Goal: Task Accomplishment & Management: Manage account settings

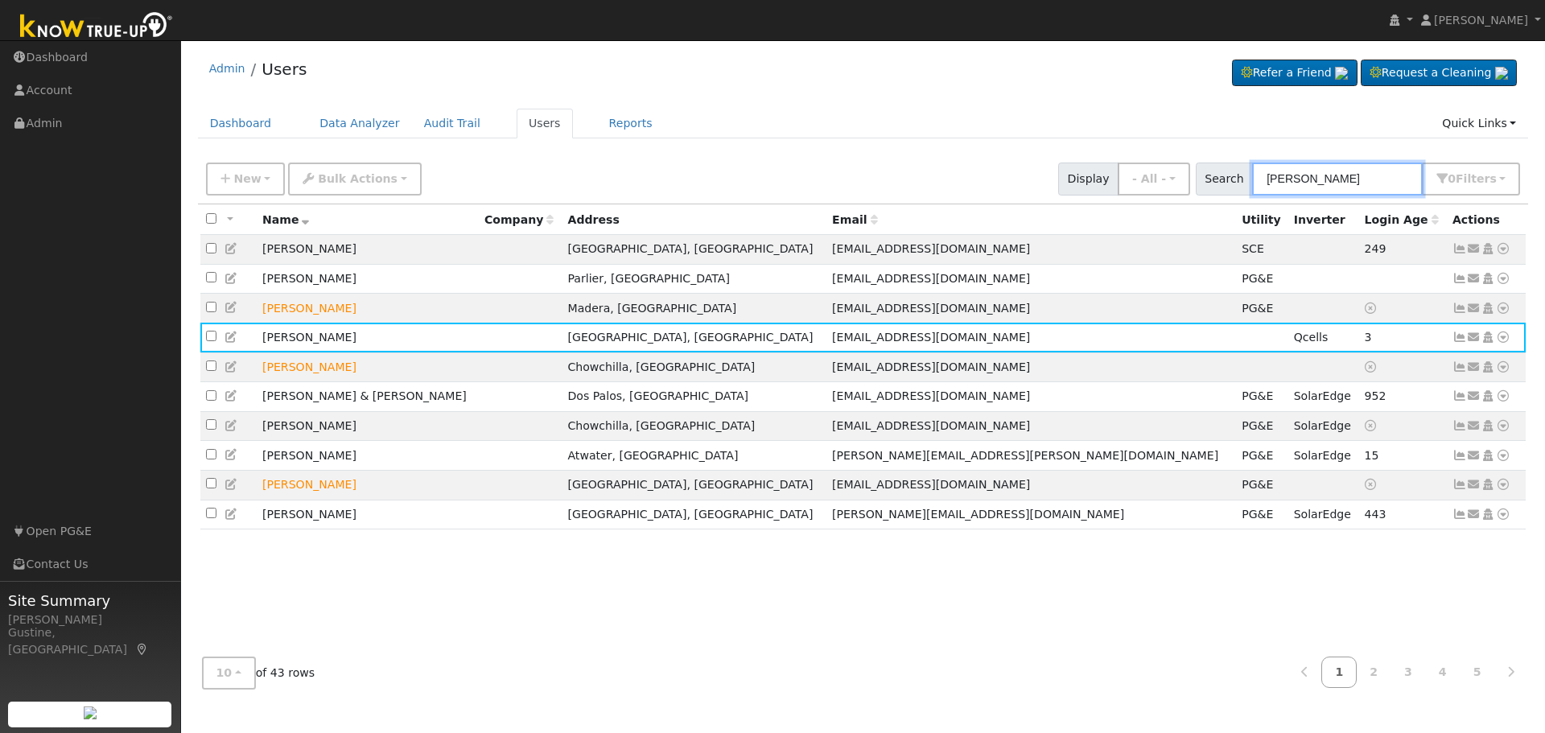
drag, startPoint x: 1288, startPoint y: 180, endPoint x: 967, endPoint y: 168, distance: 320.5
click at [991, 172] on div "New Add User Quick Add Quick Connect Quick Convert Lead Bulk Actions Send Email…" at bounding box center [863, 176] width 1321 height 39
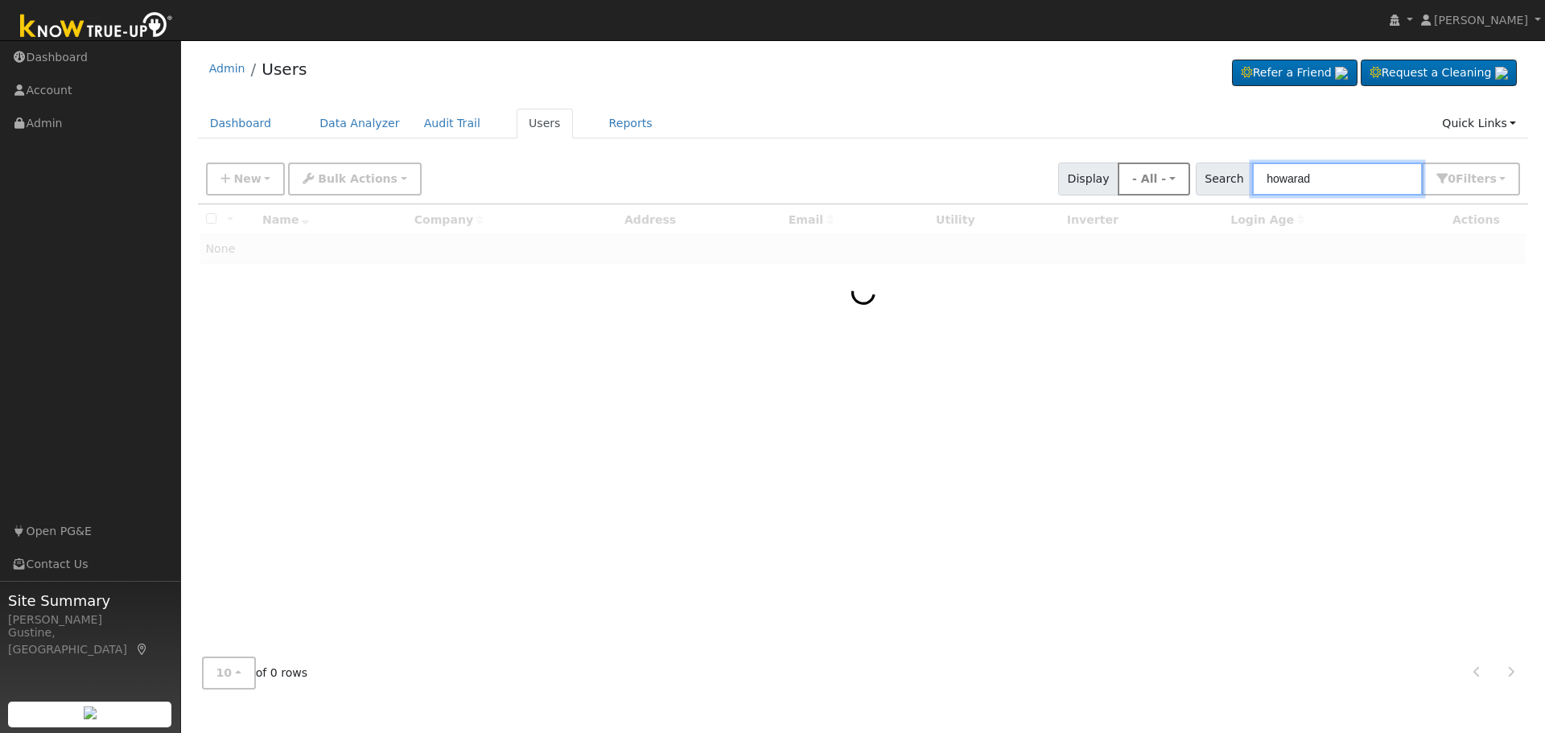
drag, startPoint x: 1364, startPoint y: 175, endPoint x: 1130, endPoint y: 177, distance: 234.2
click at [1162, 184] on div "New Add User Quick Add Quick Connect Quick Convert Lead Bulk Actions Send Email…" at bounding box center [863, 176] width 1321 height 39
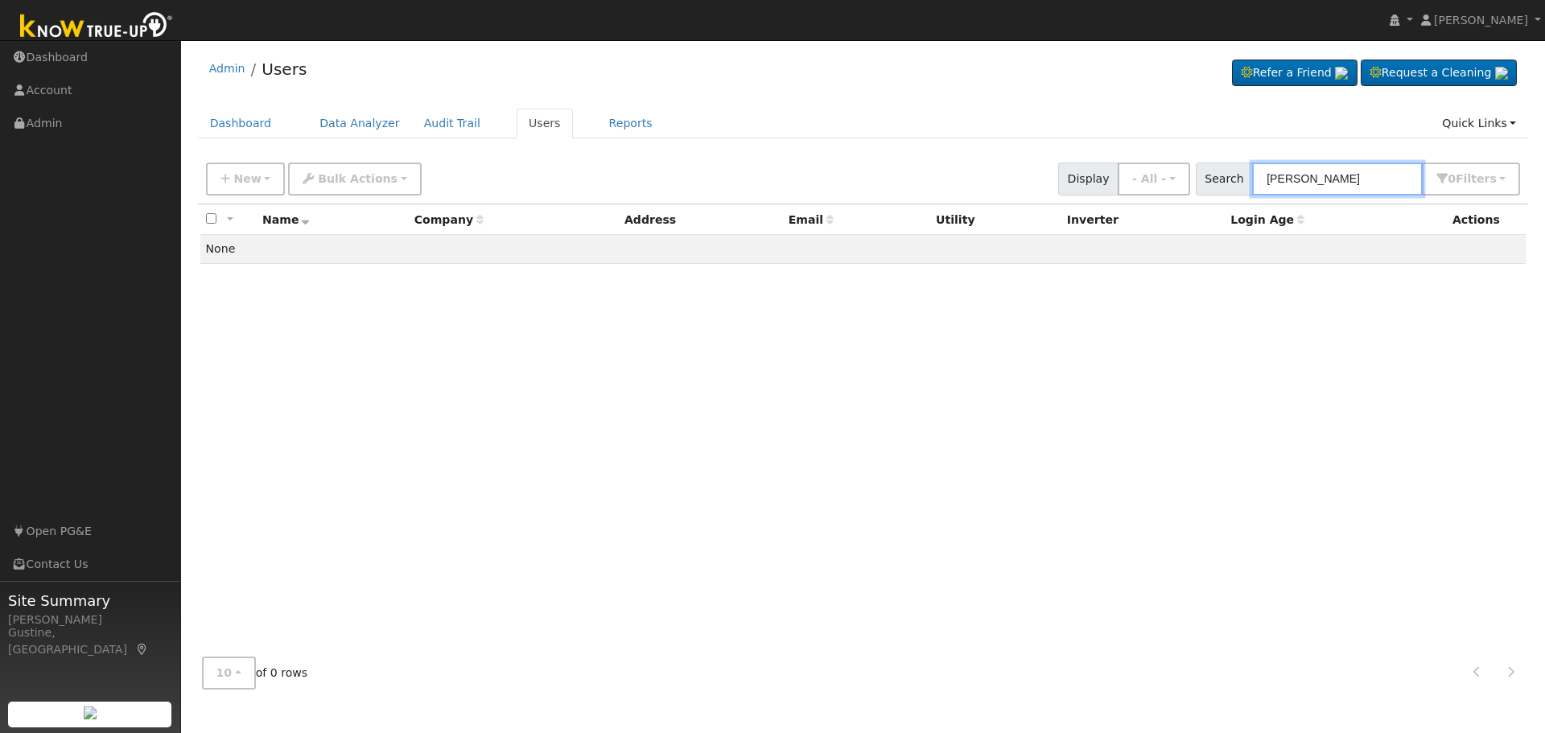
type input "[PERSON_NAME]"
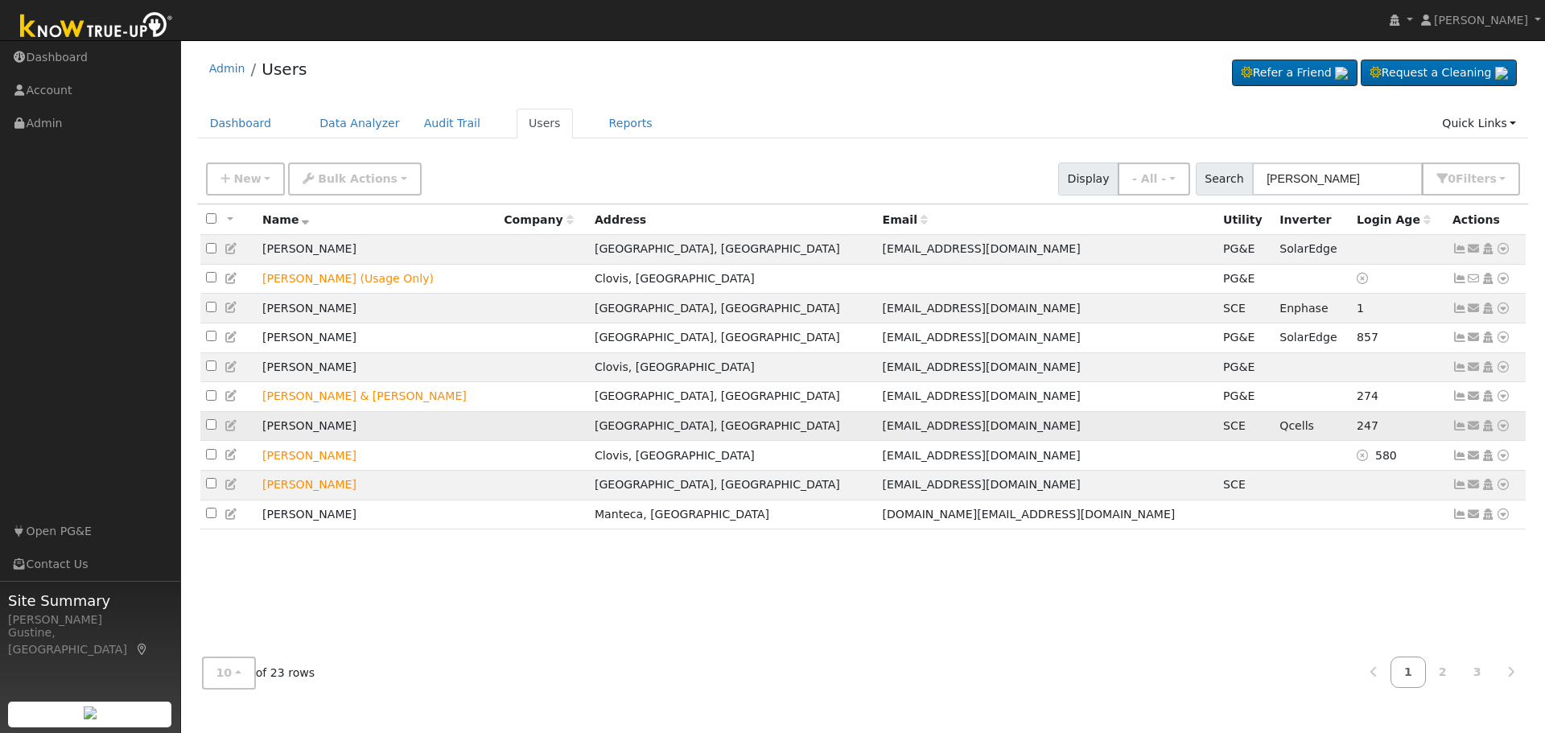
click at [1454, 431] on icon at bounding box center [1459, 425] width 14 height 11
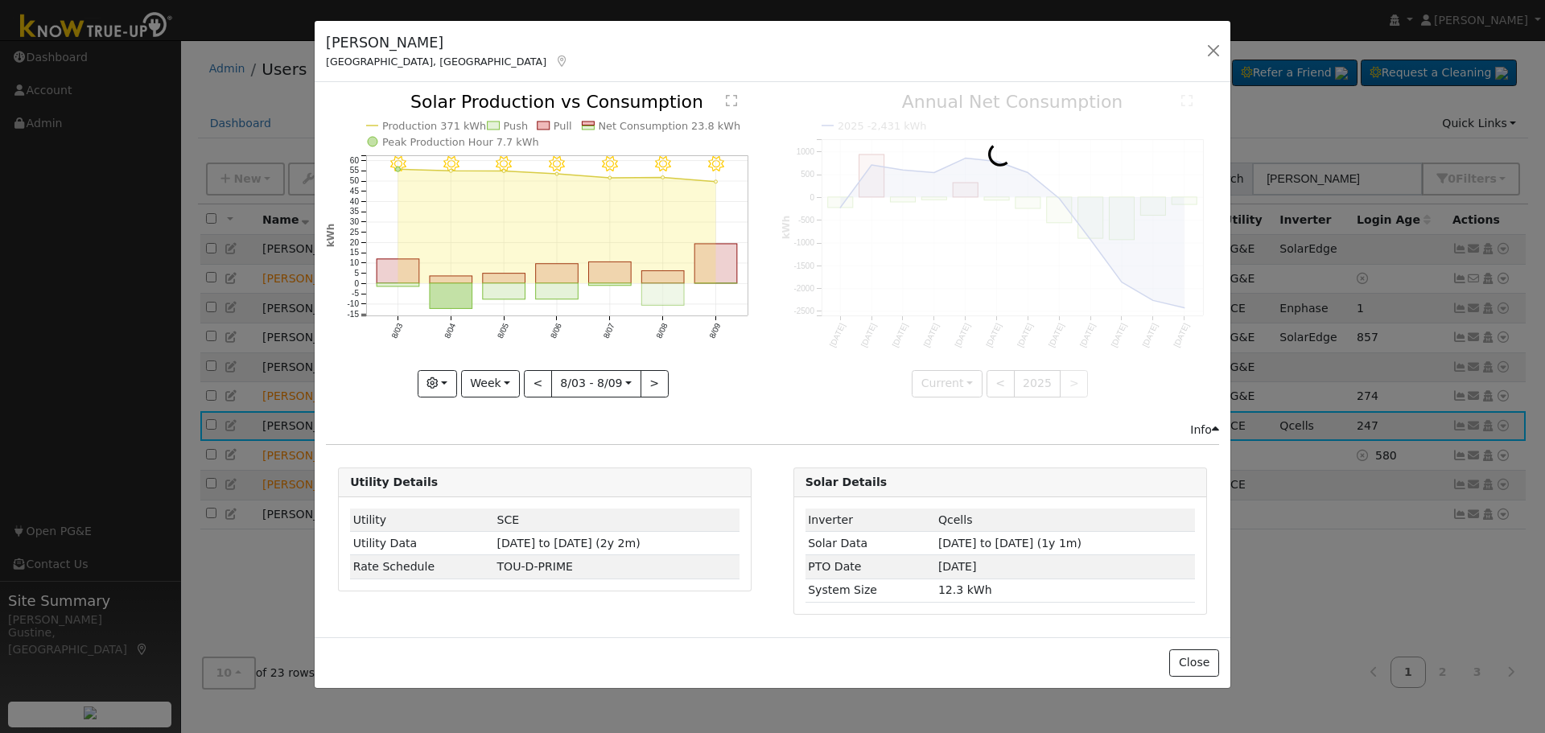
click at [670, 291] on rect "onclick=""" at bounding box center [663, 294] width 43 height 23
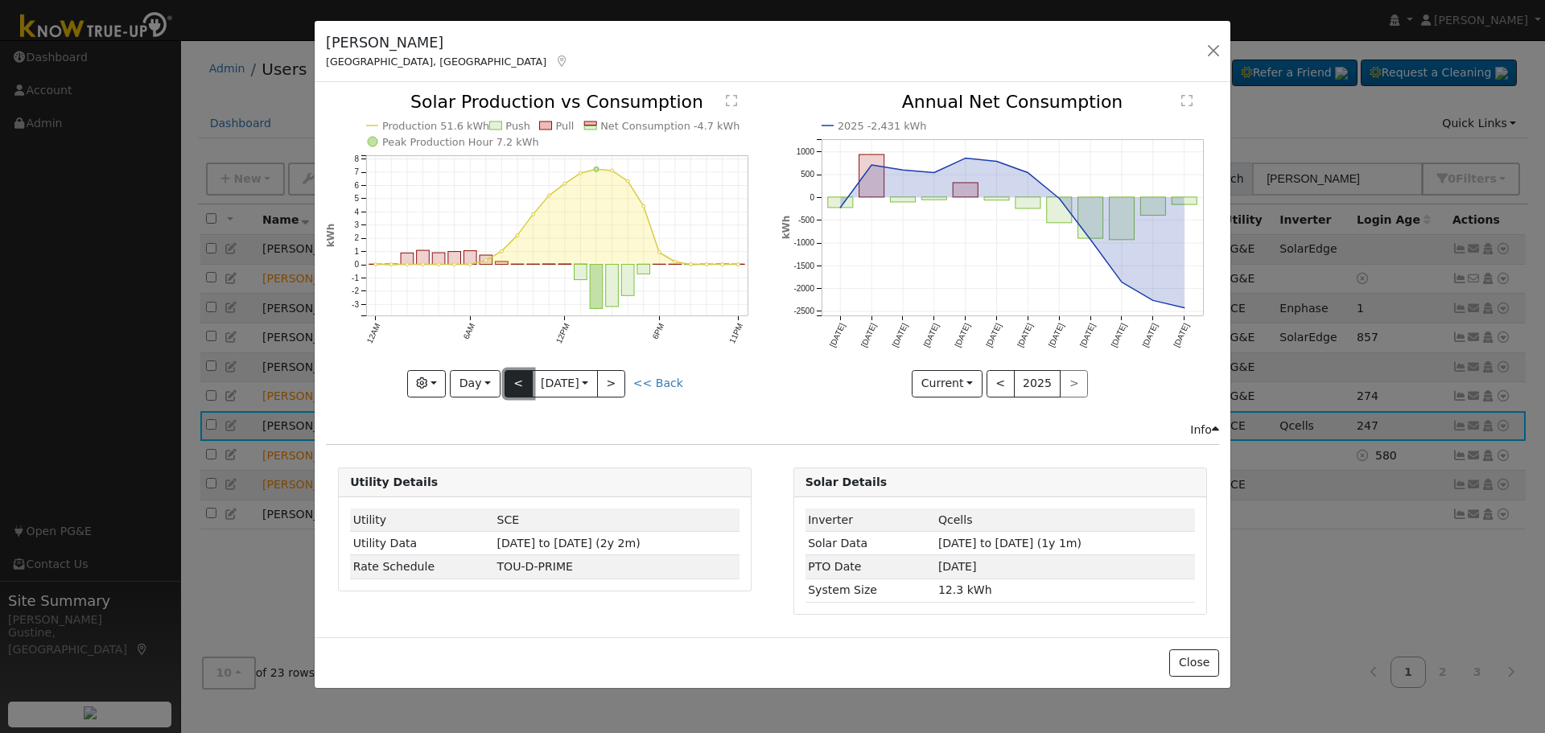
click at [529, 377] on button "<" at bounding box center [519, 383] width 28 height 27
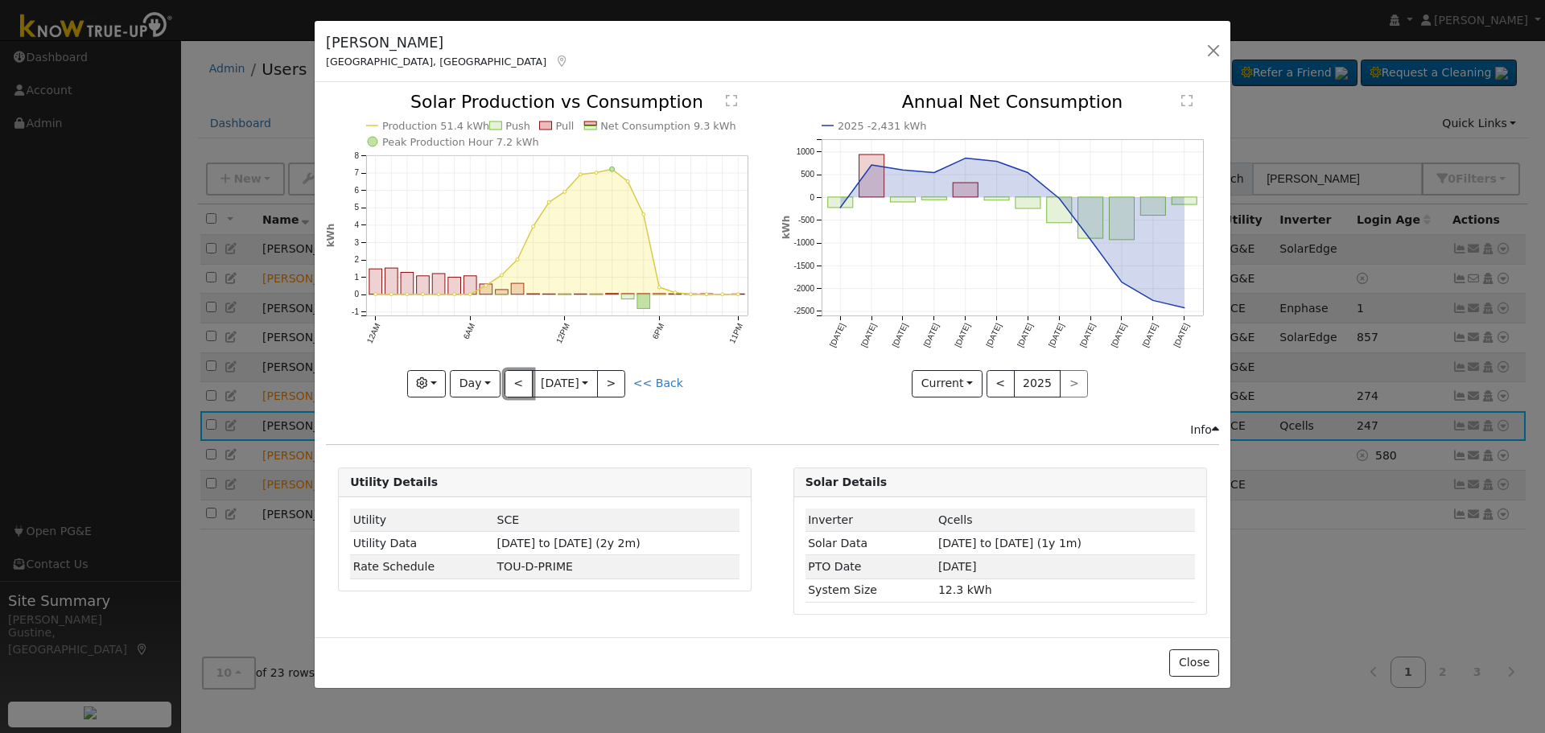
click at [521, 377] on button "<" at bounding box center [519, 383] width 28 height 27
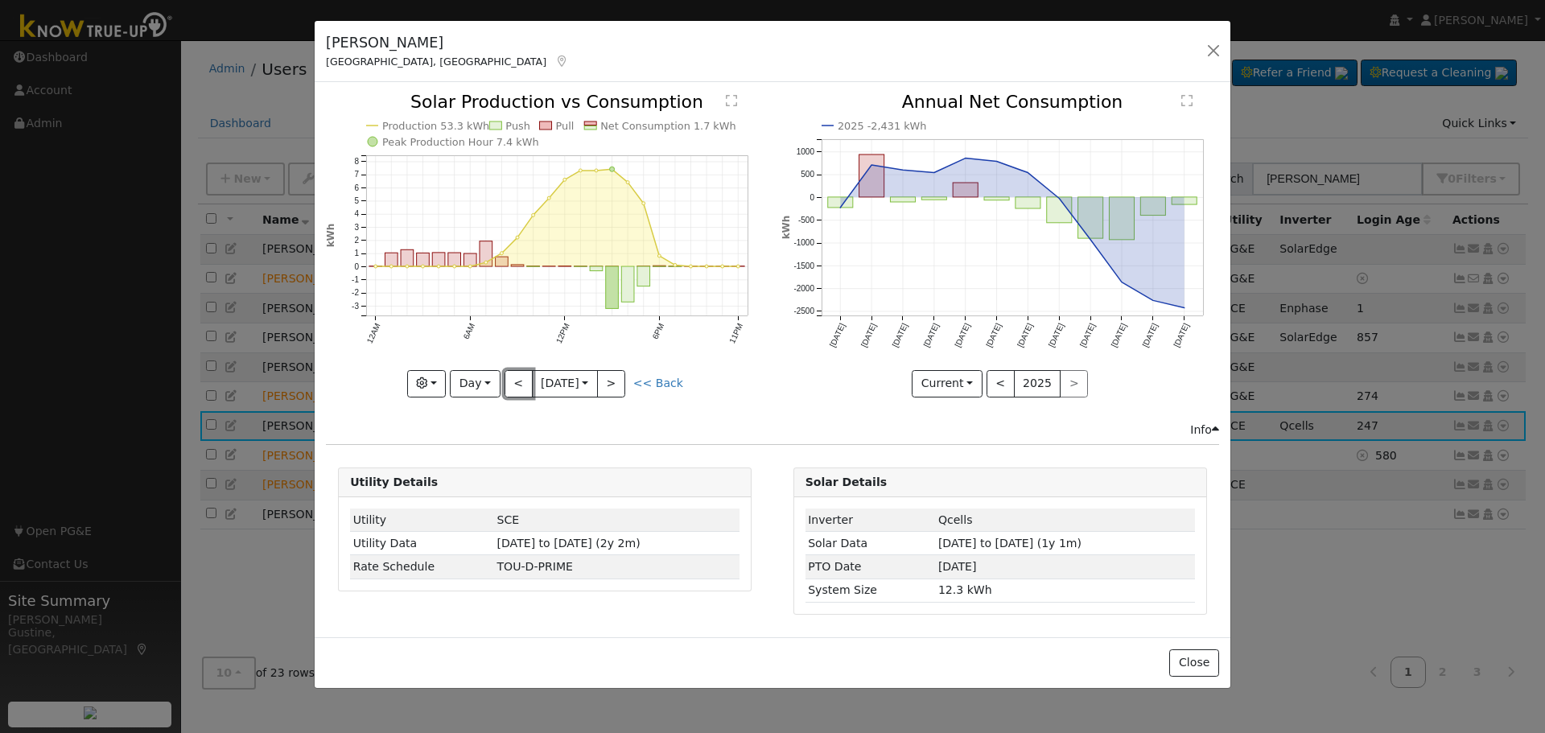
click at [521, 377] on button "<" at bounding box center [519, 383] width 28 height 27
type input "[DATE]"
